Goal: Information Seeking & Learning: Learn about a topic

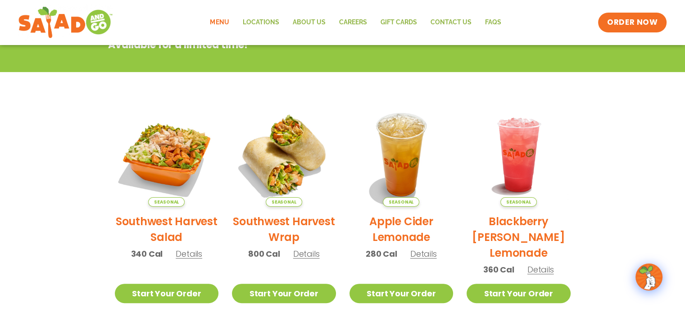
scroll to position [153, 0]
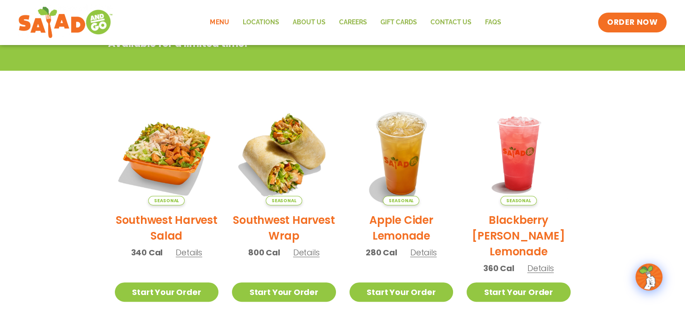
click at [173, 225] on h2 "Southwest Harvest Salad" at bounding box center [167, 228] width 104 height 32
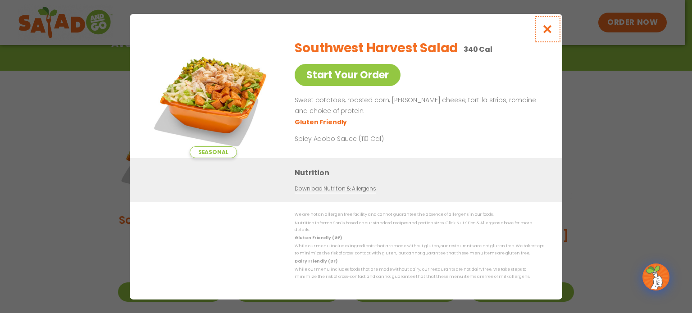
click at [546, 33] on icon "Close modal" at bounding box center [547, 28] width 11 height 9
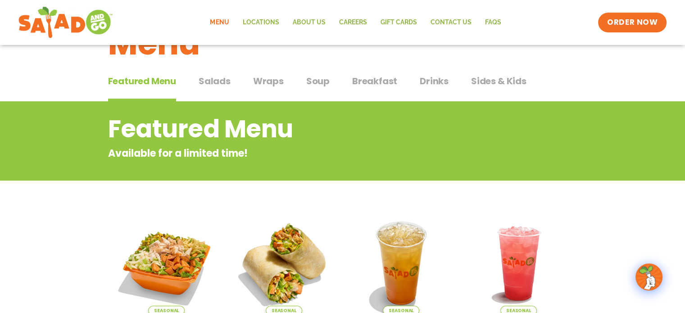
scroll to position [45, 0]
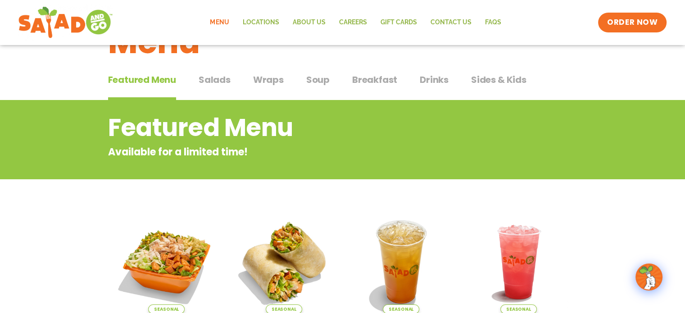
click at [225, 79] on span "Salads" at bounding box center [215, 80] width 32 height 14
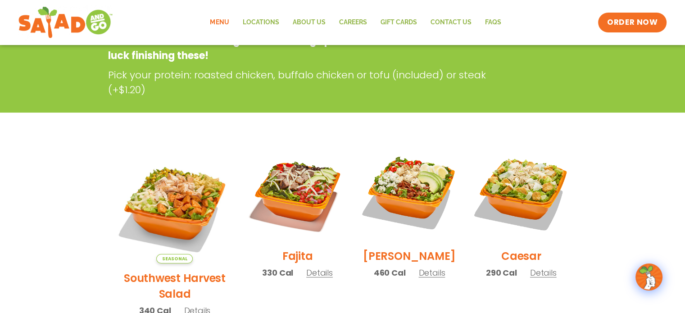
scroll to position [157, 0]
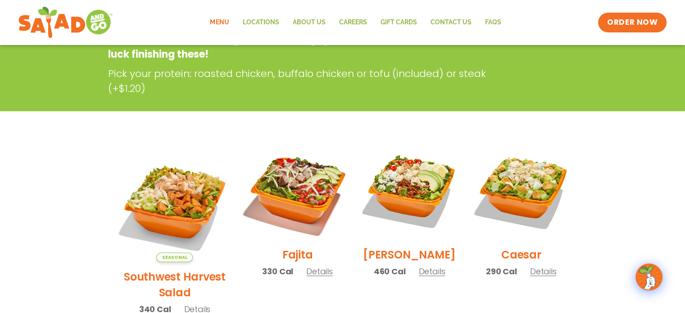
click at [275, 189] on img at bounding box center [297, 190] width 115 height 115
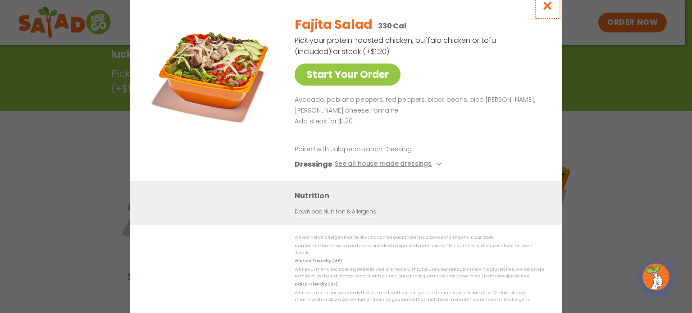
click at [545, 7] on icon "Close modal" at bounding box center [547, 5] width 11 height 9
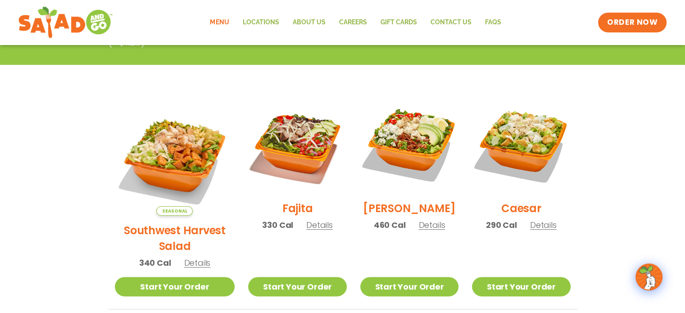
scroll to position [206, 0]
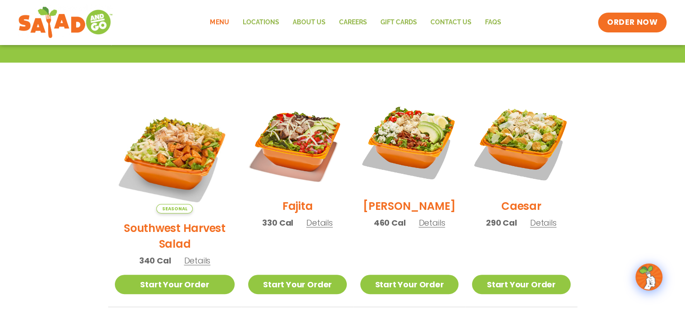
click at [404, 212] on h2 "[PERSON_NAME]" at bounding box center [409, 206] width 93 height 16
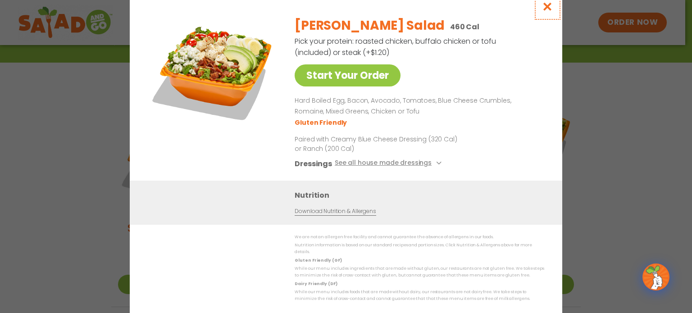
click at [545, 11] on icon "Close modal" at bounding box center [547, 6] width 11 height 9
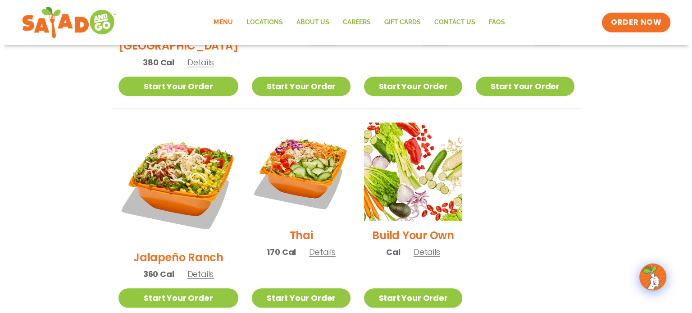
scroll to position [617, 0]
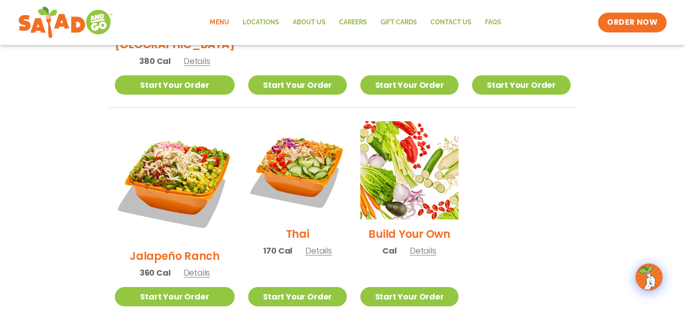
click at [182, 248] on h2 "Jalapeño Ranch" at bounding box center [175, 256] width 90 height 16
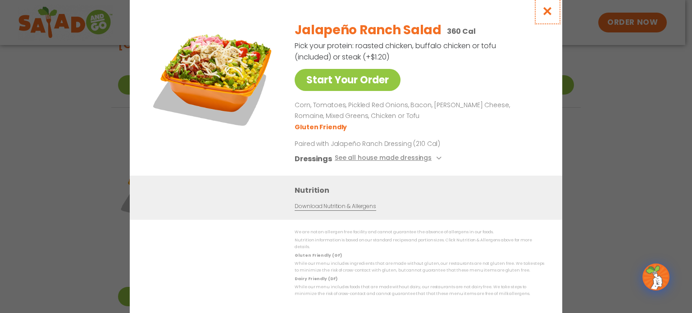
click at [545, 16] on icon "Close modal" at bounding box center [547, 10] width 11 height 9
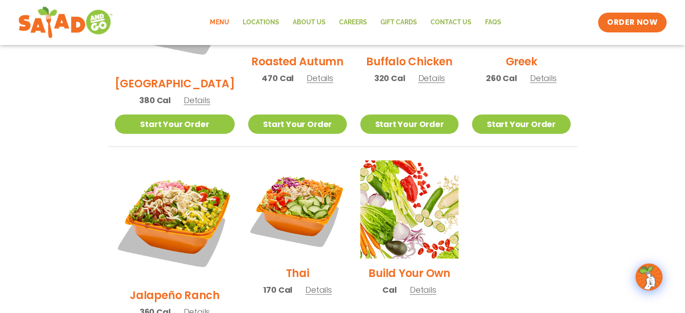
scroll to position [573, 0]
